Goal: Consume media (video, audio)

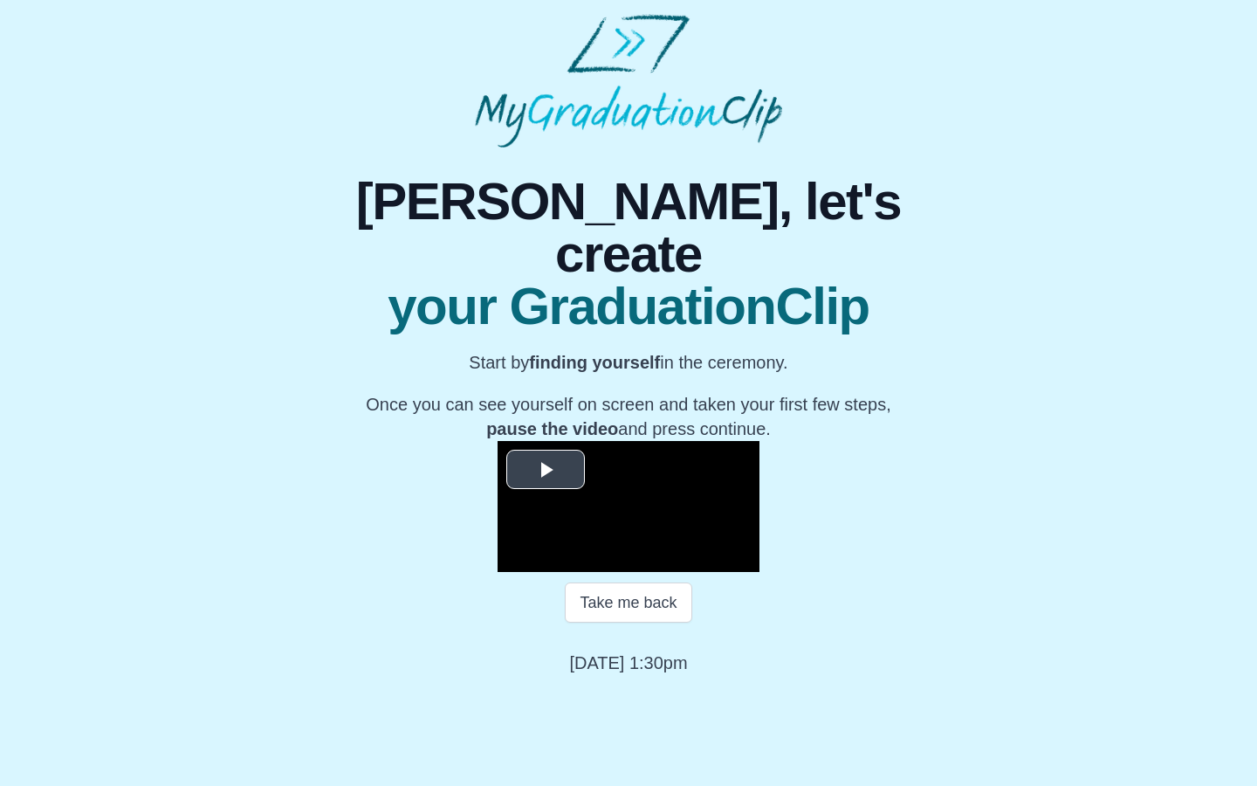
click at [546, 470] on span "Video Player" at bounding box center [546, 470] width 0 height 0
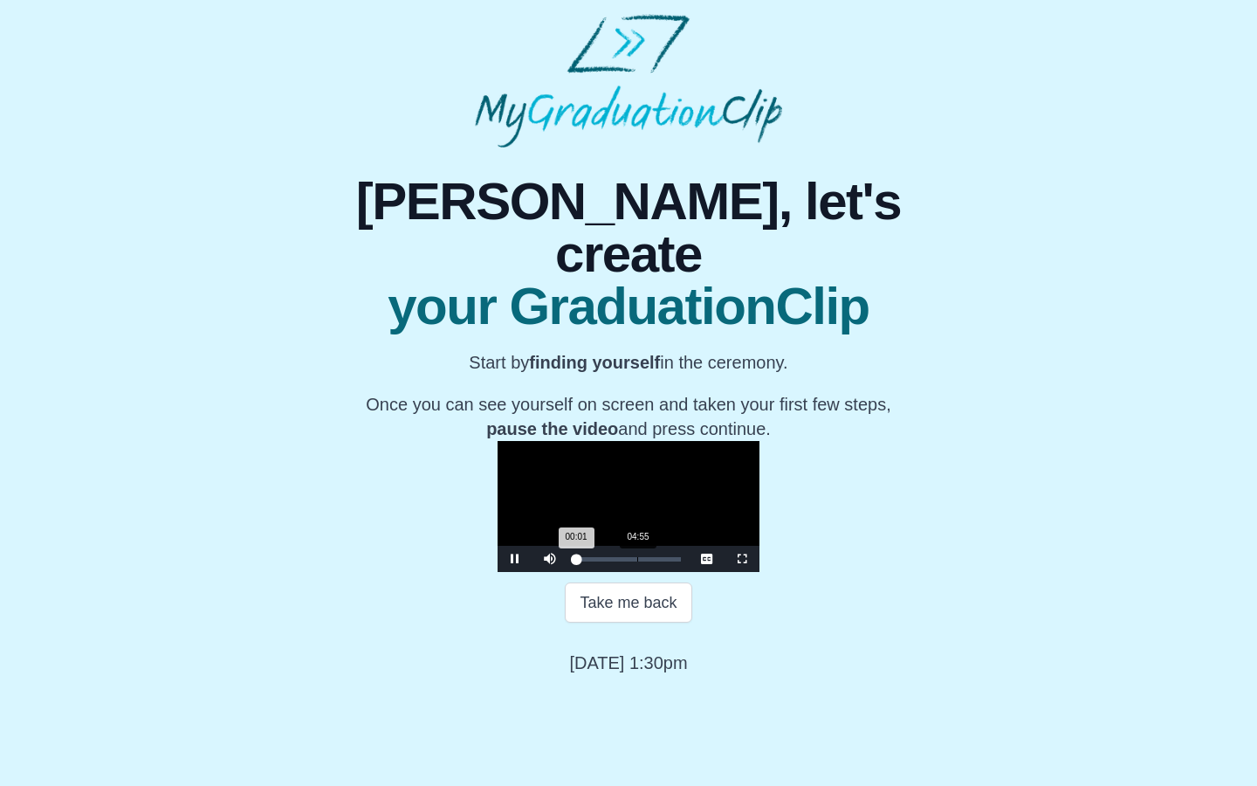
click at [637, 561] on div "04:55" at bounding box center [637, 559] width 1 height 4
click at [742, 559] on span "Video Player" at bounding box center [742, 559] width 0 height 0
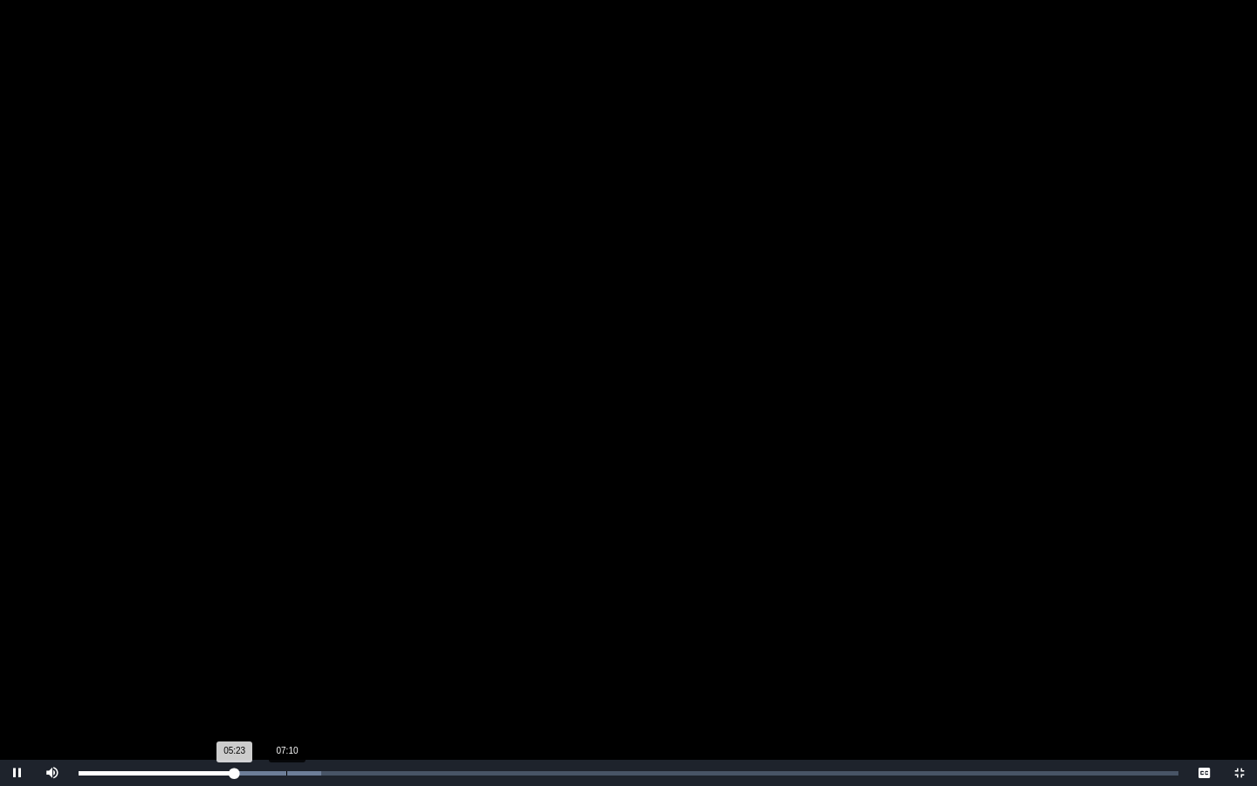
click at [288, 772] on div "Loaded : 0% 07:10 05:23 Progress : 0%" at bounding box center [629, 773] width 1100 height 4
click at [300, 771] on div "07:39 Progress : 0%" at bounding box center [192, 773] width 226 height 4
click at [302, 771] on div "07:54 Progress : 0%" at bounding box center [193, 773] width 229 height 4
click at [17, 773] on span "Video Player" at bounding box center [17, 773] width 0 height 0
click at [1240, 773] on span "Video Player" at bounding box center [1240, 773] width 0 height 0
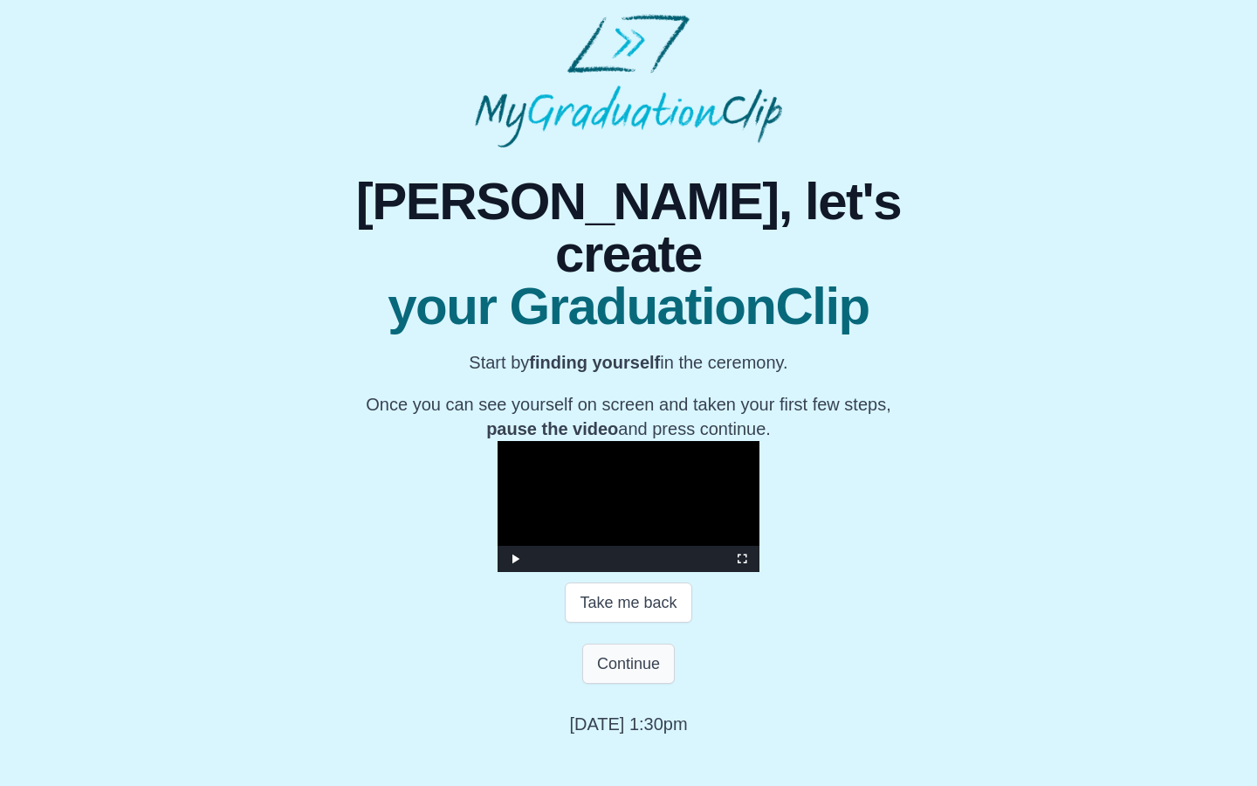
click at [629, 644] on button "Continue" at bounding box center [628, 664] width 93 height 40
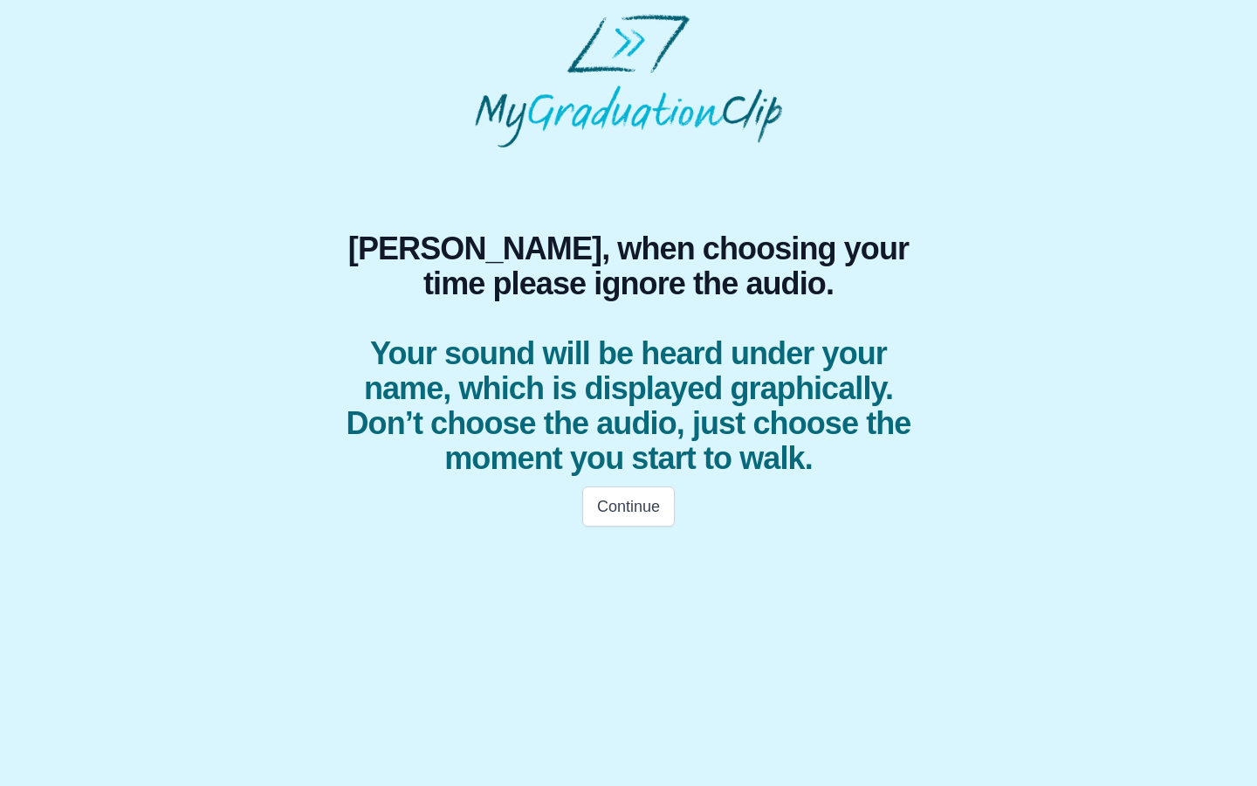
click at [604, 484] on div "Continue" at bounding box center [628, 506] width 629 height 61
click at [616, 511] on button "Continue" at bounding box center [628, 506] width 93 height 40
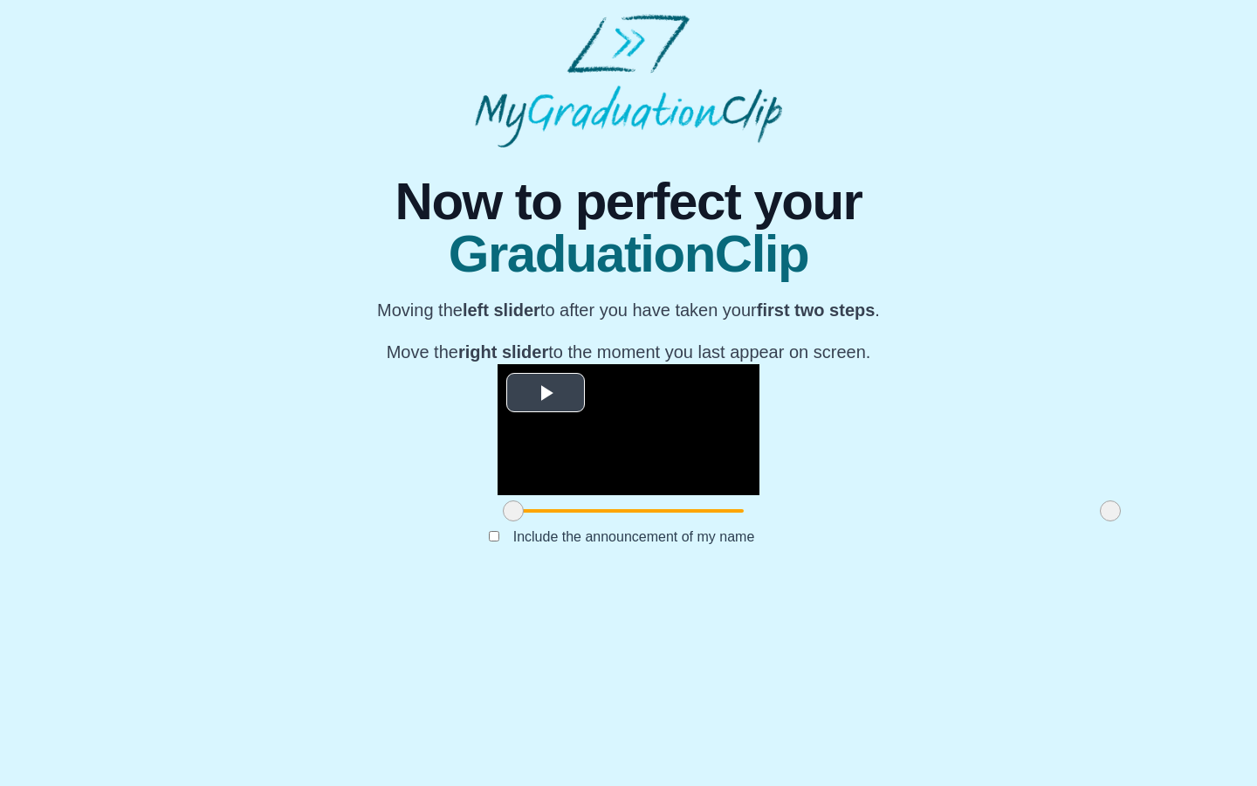
click at [546, 393] on span "Video Player" at bounding box center [546, 393] width 0 height 0
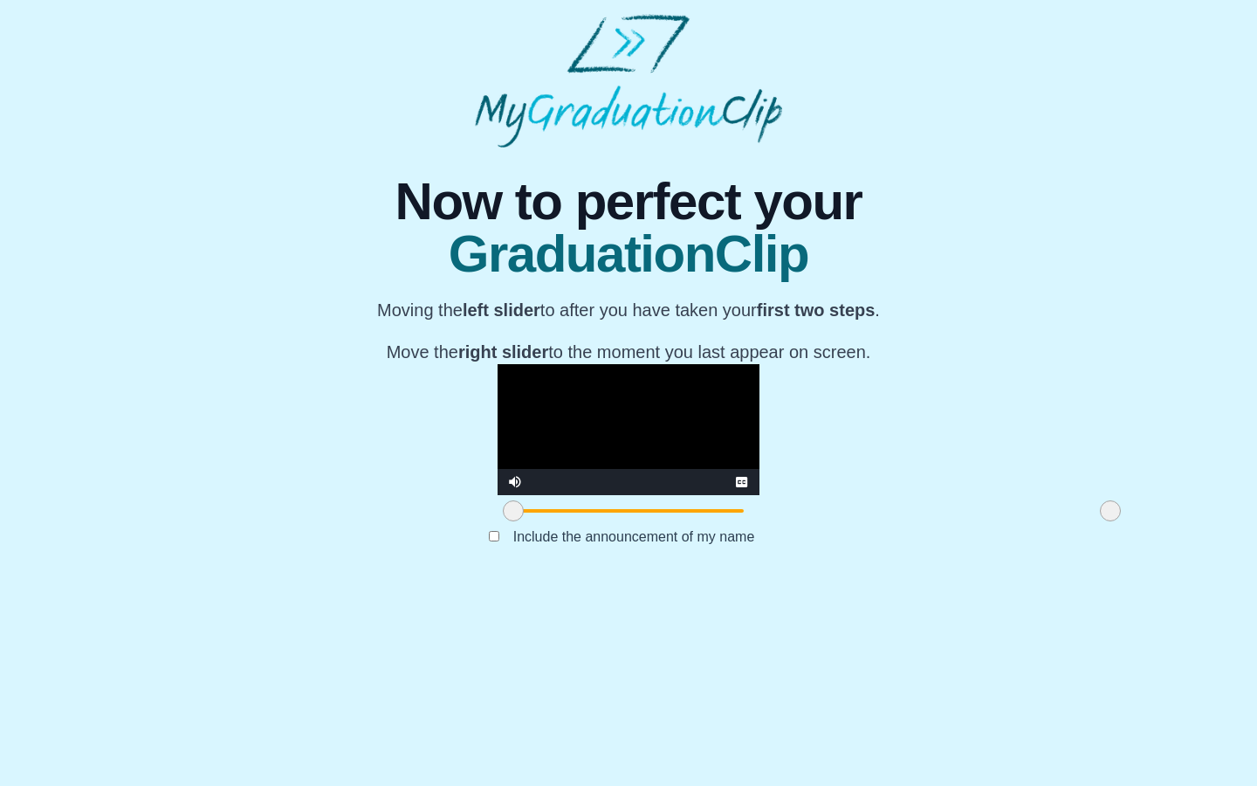
click at [760, 495] on video "Video Player" at bounding box center [629, 429] width 262 height 131
click at [725, 495] on div "Video Player" at bounding box center [629, 482] width 192 height 26
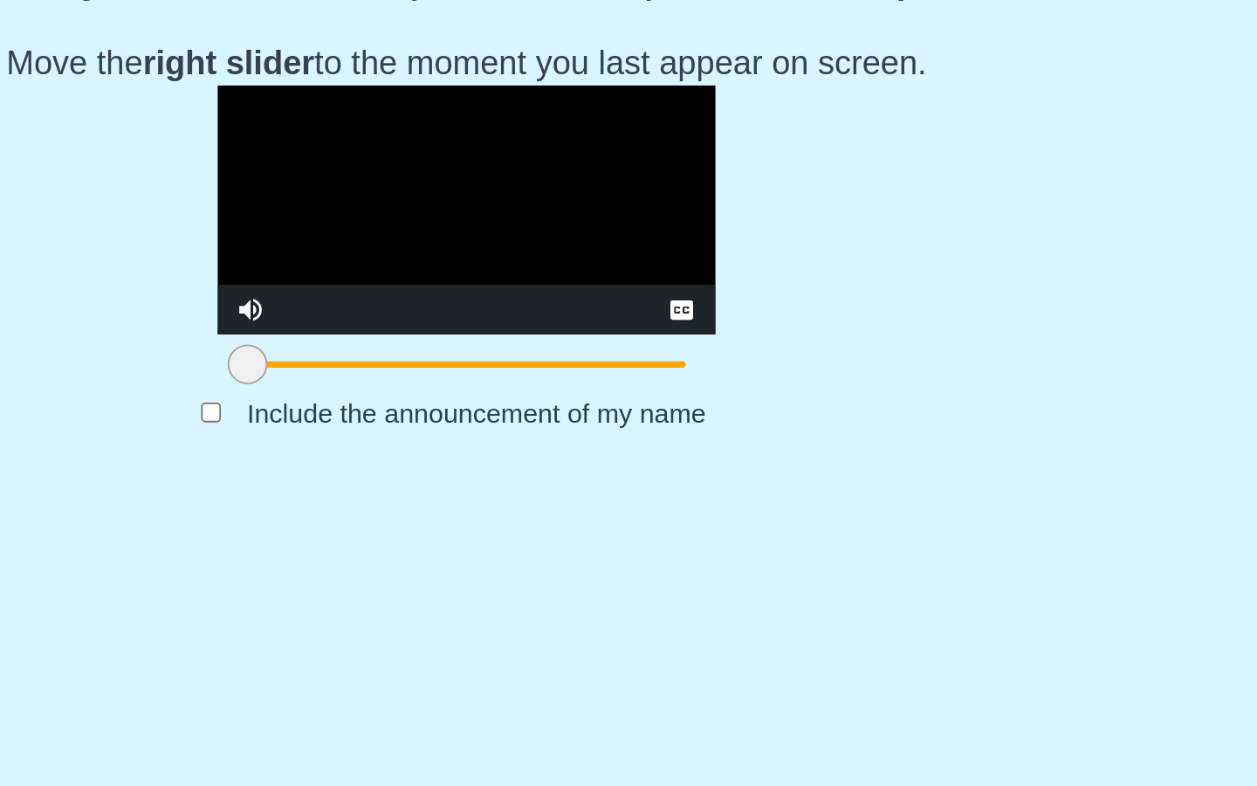
scroll to position [31, 0]
